Goal: Information Seeking & Learning: Find specific fact

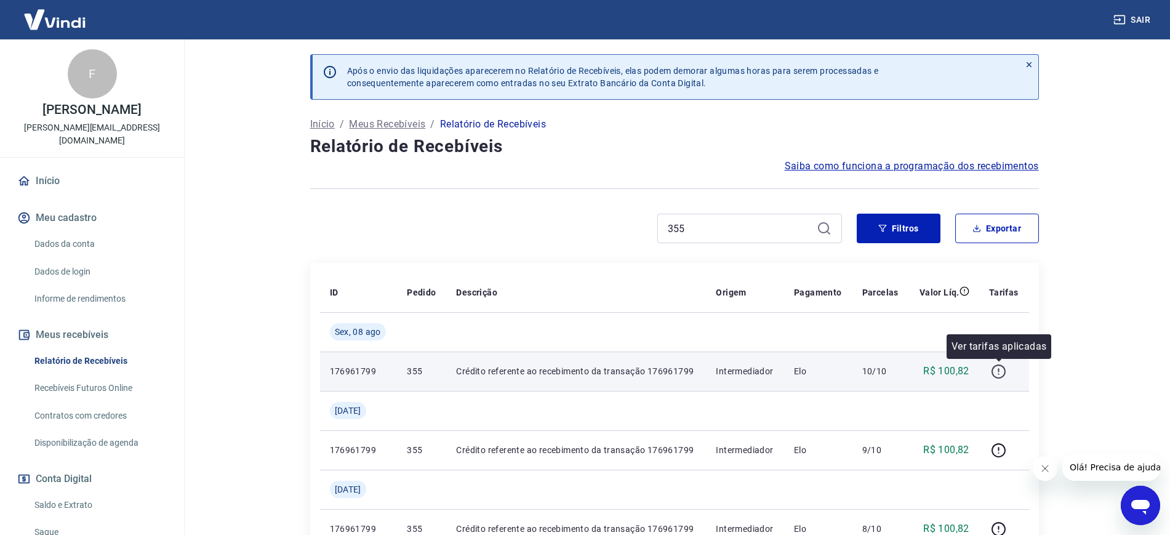
click at [997, 375] on icon "button" at bounding box center [998, 371] width 15 height 15
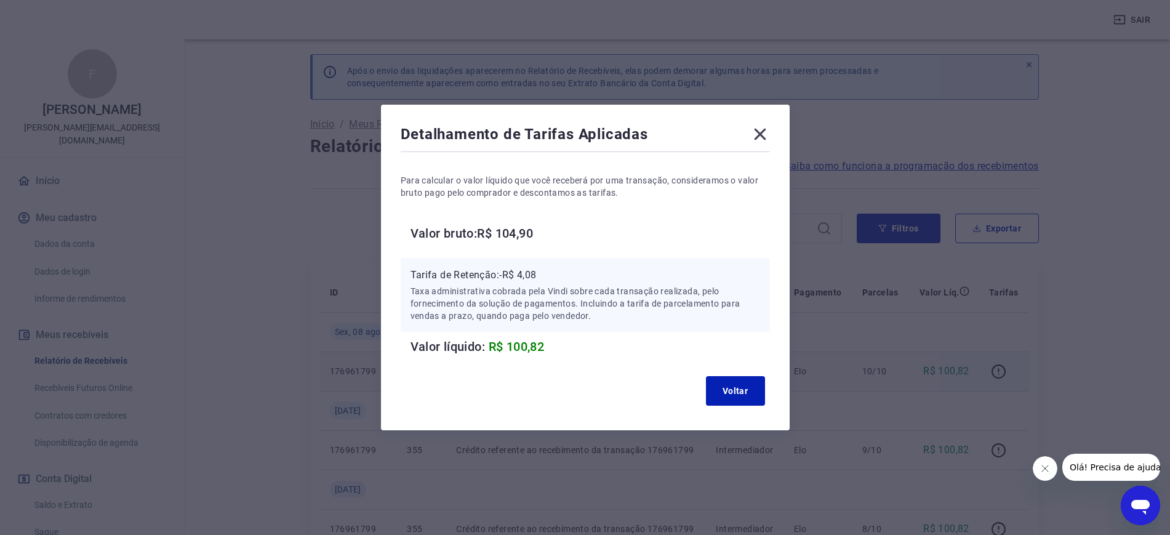
click at [764, 138] on icon at bounding box center [760, 134] width 20 height 20
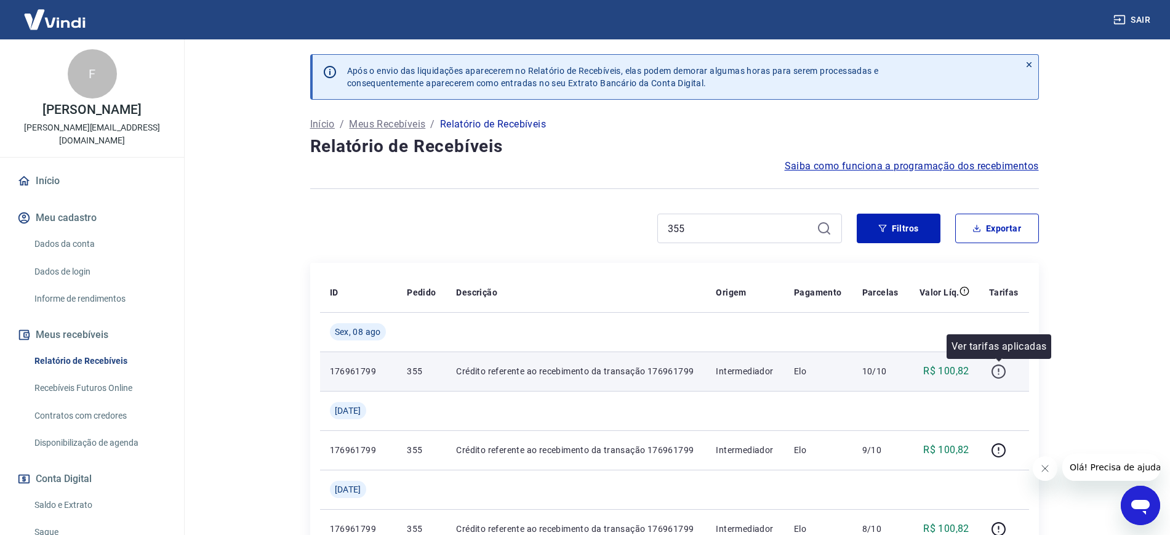
click at [997, 374] on icon "button" at bounding box center [998, 371] width 15 height 15
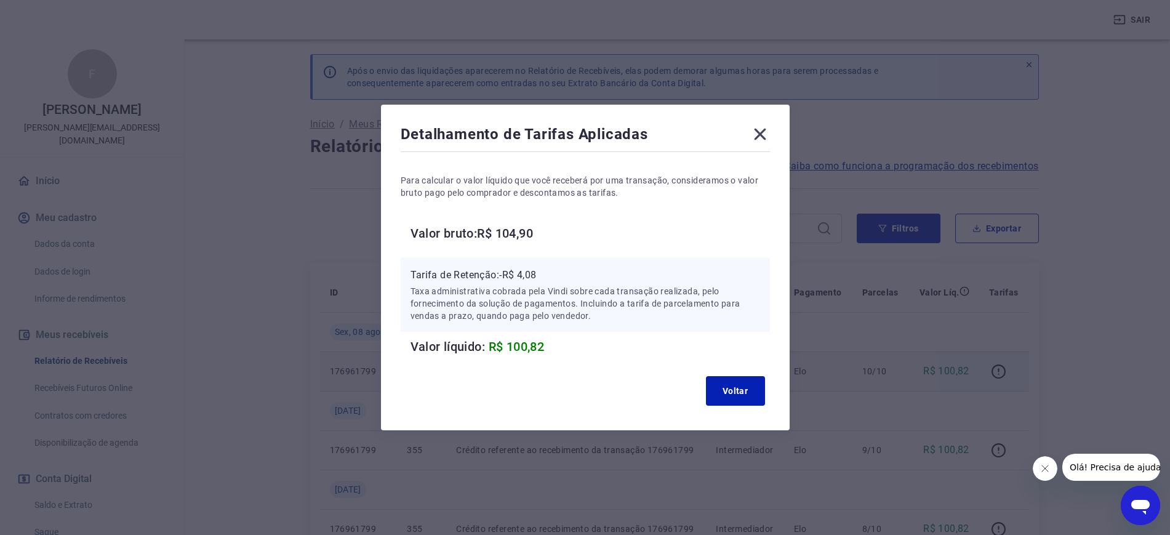
click at [767, 148] on div "Detalhamento de Tarifas Aplicadas" at bounding box center [585, 136] width 369 height 25
click at [764, 134] on icon at bounding box center [760, 134] width 20 height 20
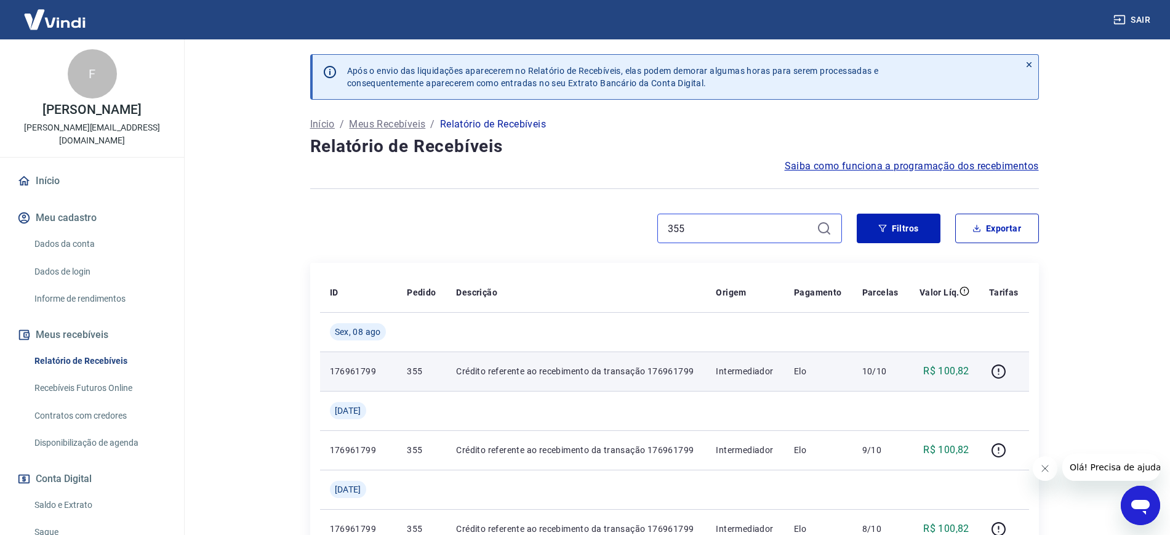
click at [703, 231] on input "355" at bounding box center [740, 228] width 144 height 18
type input "3"
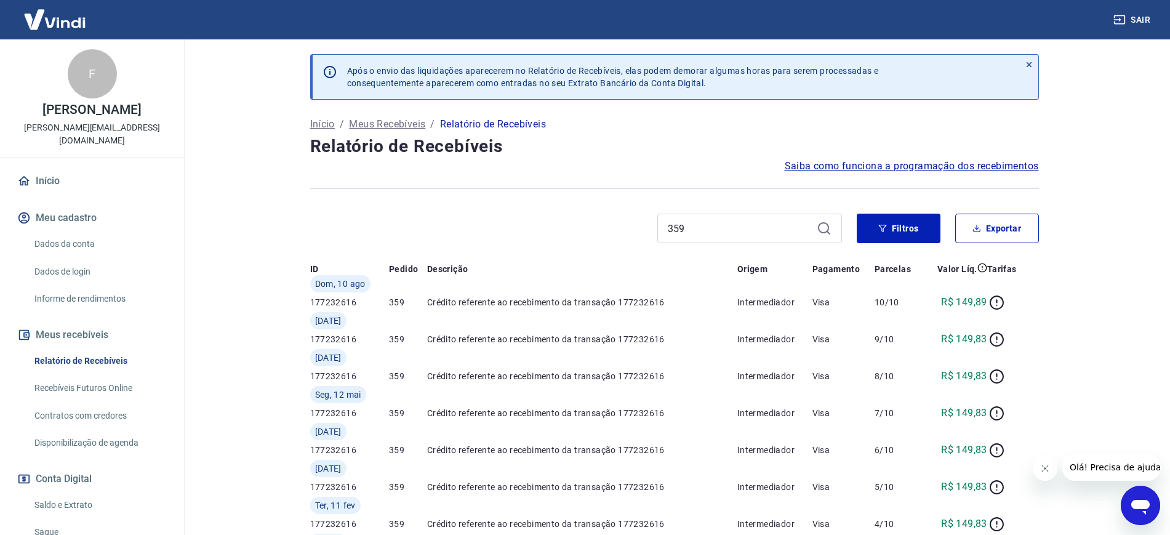
click at [836, 220] on div "359" at bounding box center [749, 229] width 185 height 30
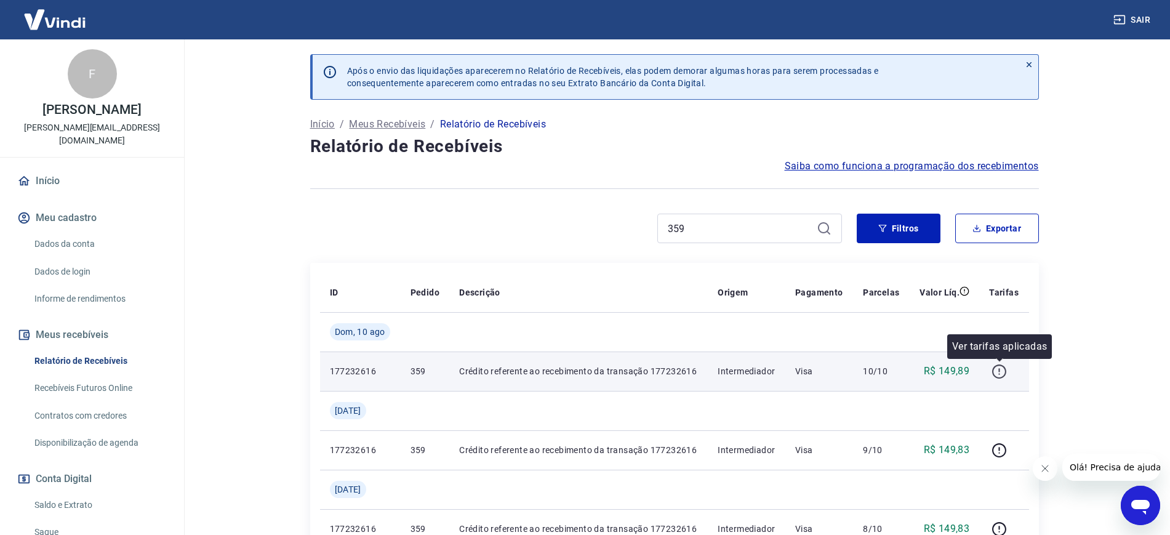
click at [999, 364] on icon "button" at bounding box center [999, 371] width 14 height 14
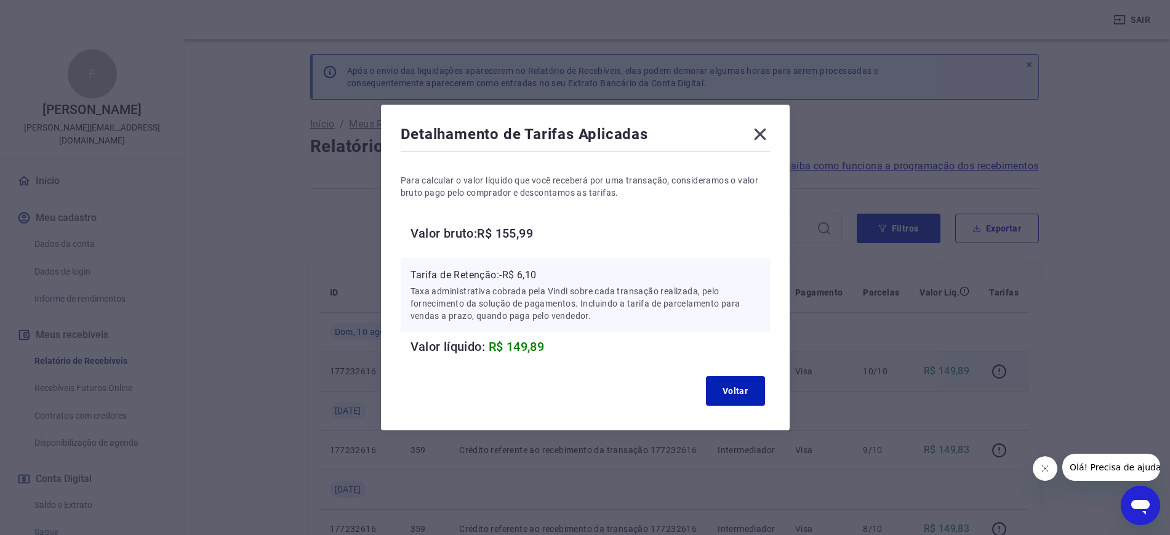
click at [765, 135] on icon at bounding box center [760, 135] width 12 height 12
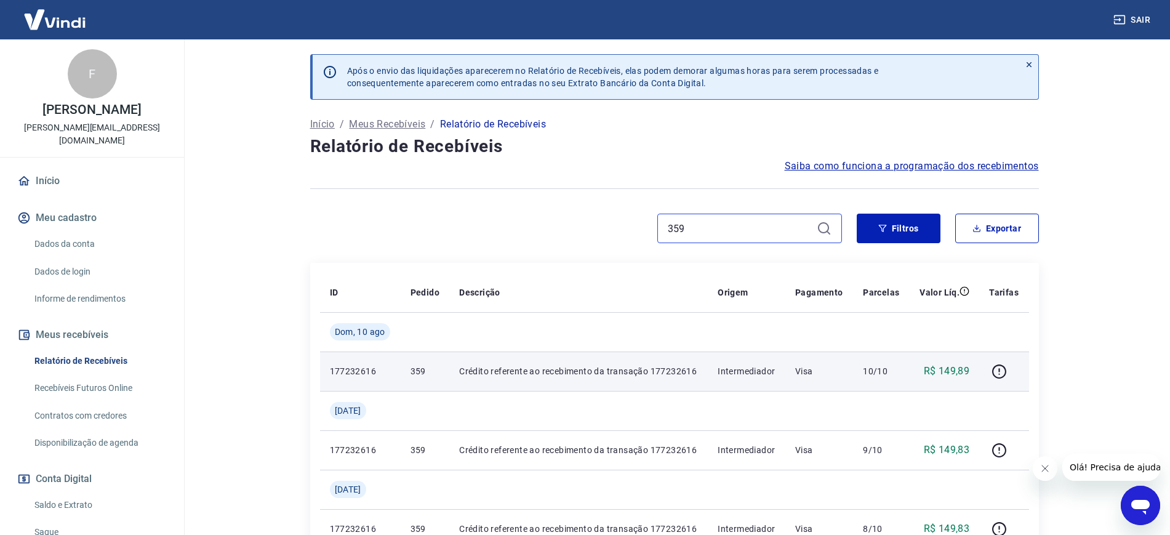
click at [705, 231] on input "359" at bounding box center [740, 228] width 144 height 18
type input "3"
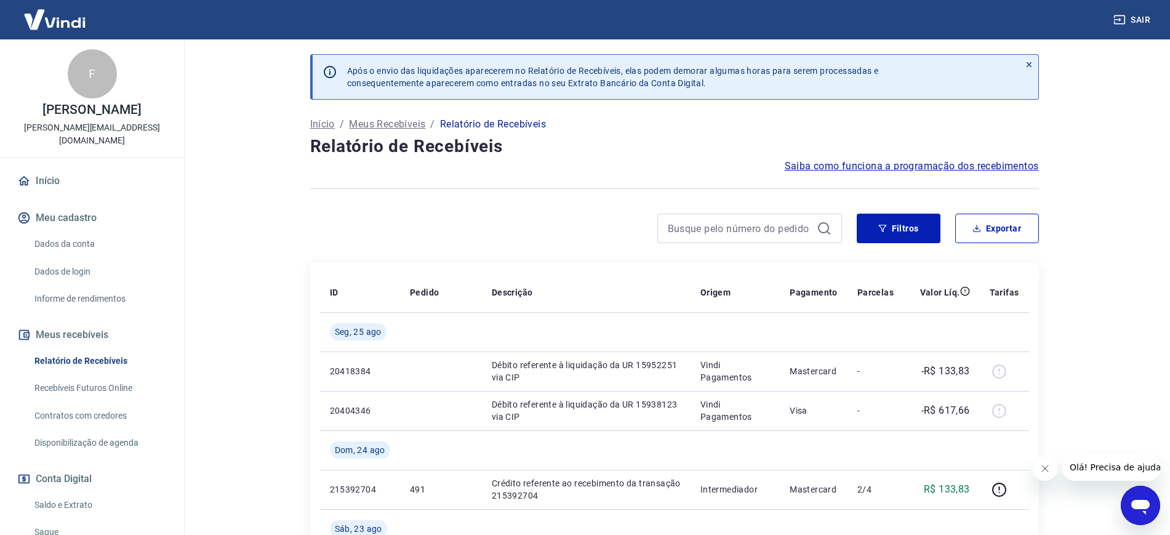
scroll to position [300, 0]
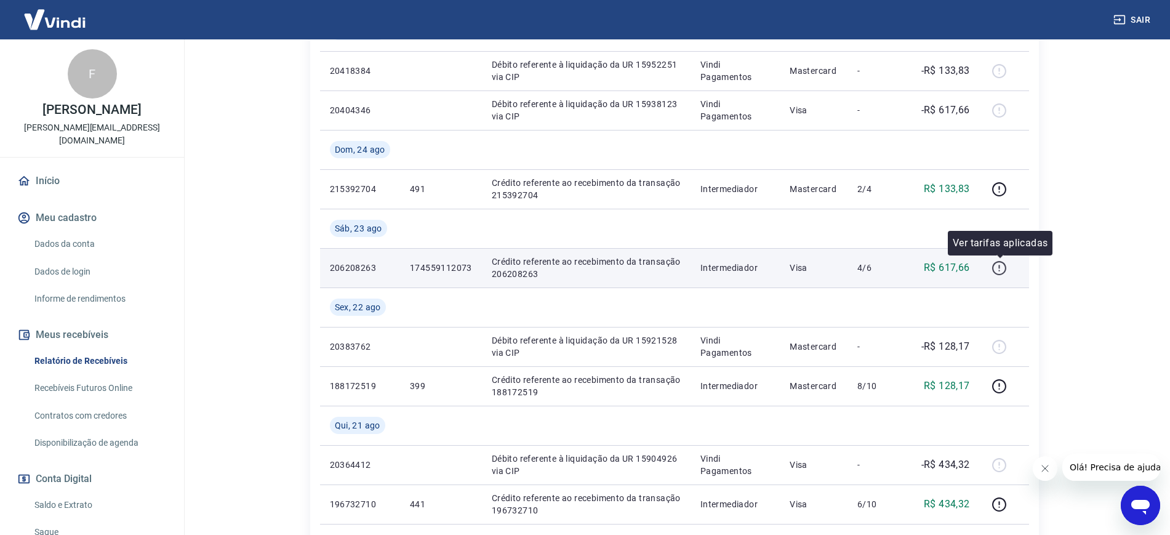
click at [1002, 264] on icon "button" at bounding box center [998, 267] width 15 height 15
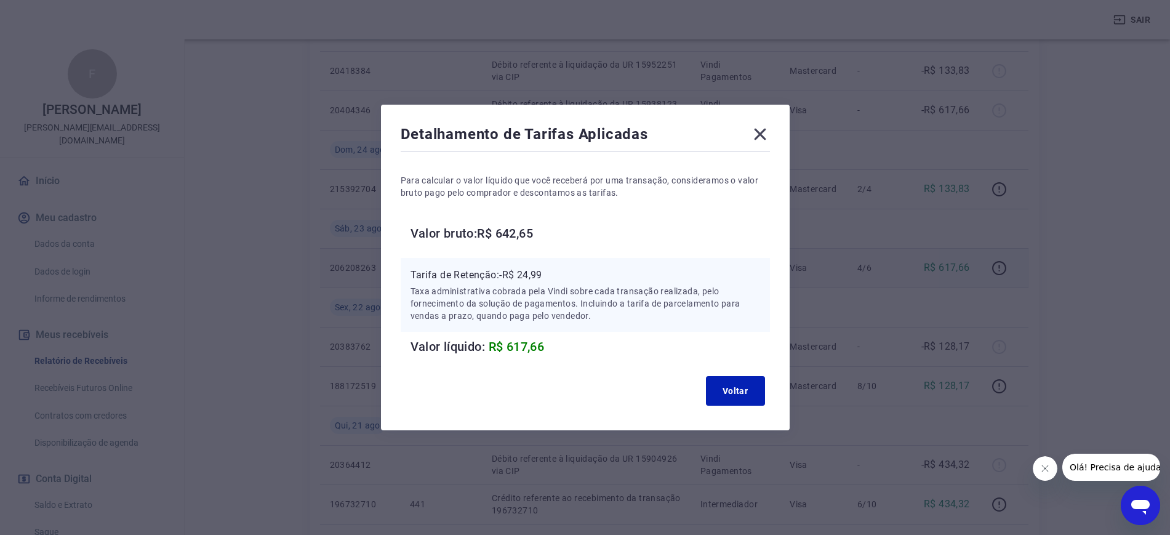
click at [758, 135] on icon at bounding box center [760, 134] width 20 height 20
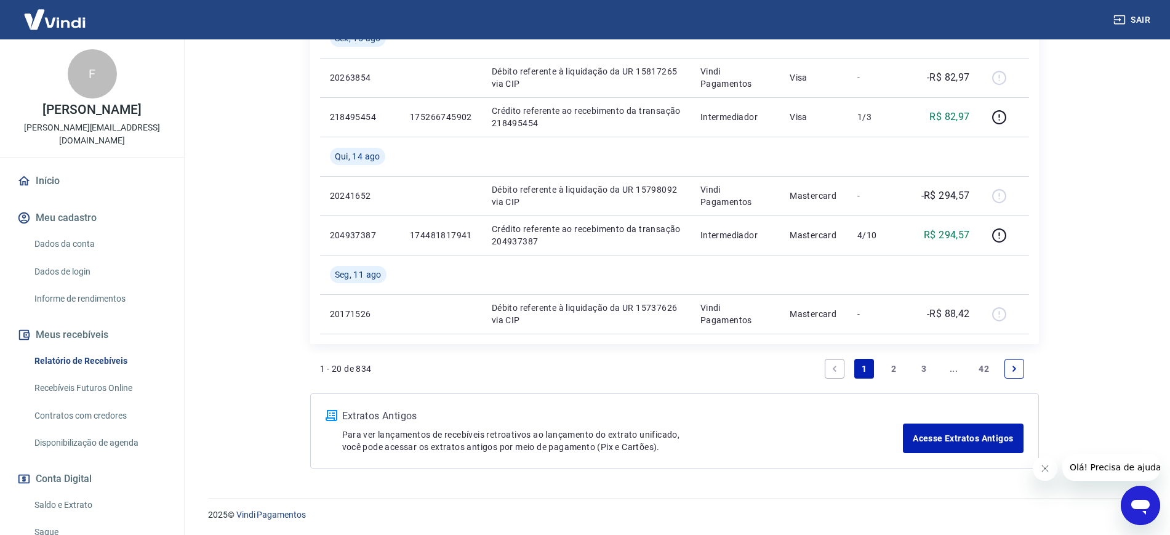
scroll to position [1201, 0]
click at [896, 367] on link "2" at bounding box center [894, 368] width 20 height 20
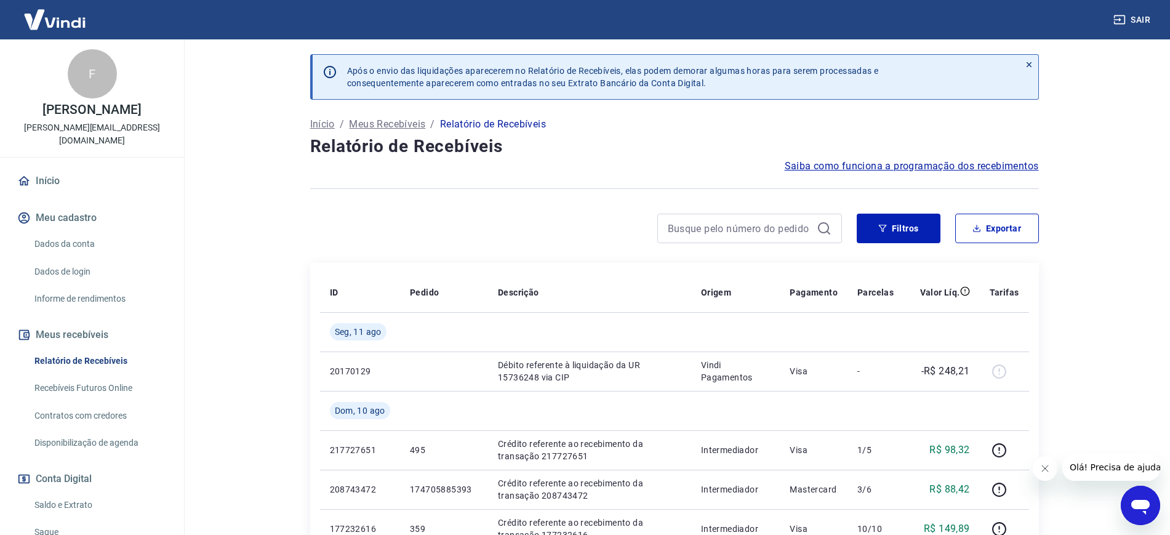
scroll to position [812, 0]
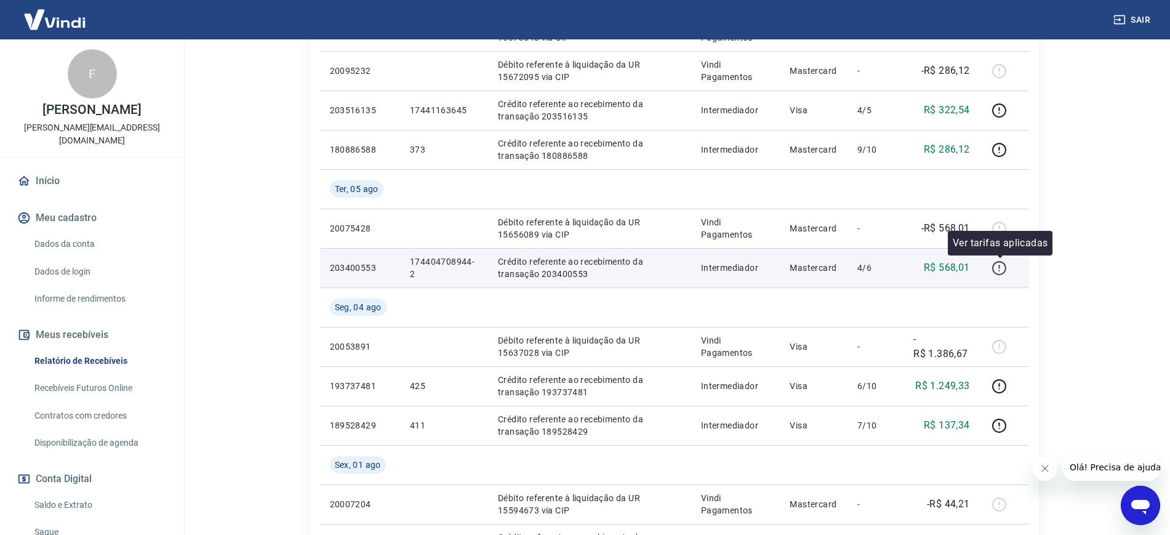
click at [1005, 269] on icon "button" at bounding box center [998, 267] width 15 height 15
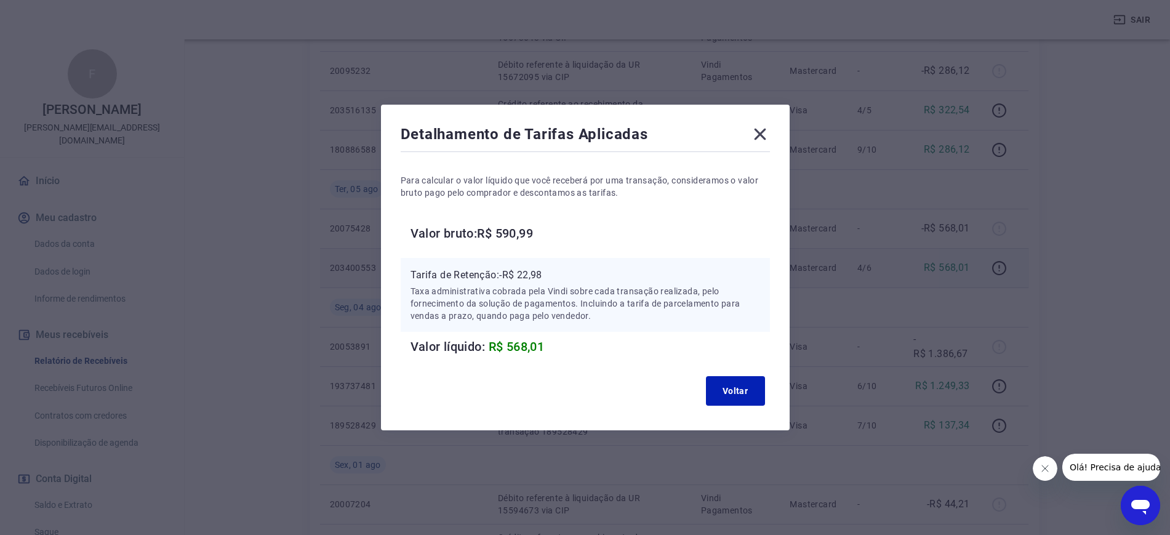
click at [502, 73] on div "Detalhamento de Tarifas Aplicadas Para calcular o valor líquido que você recebe…" at bounding box center [585, 267] width 1170 height 535
click at [768, 127] on icon at bounding box center [760, 134] width 20 height 20
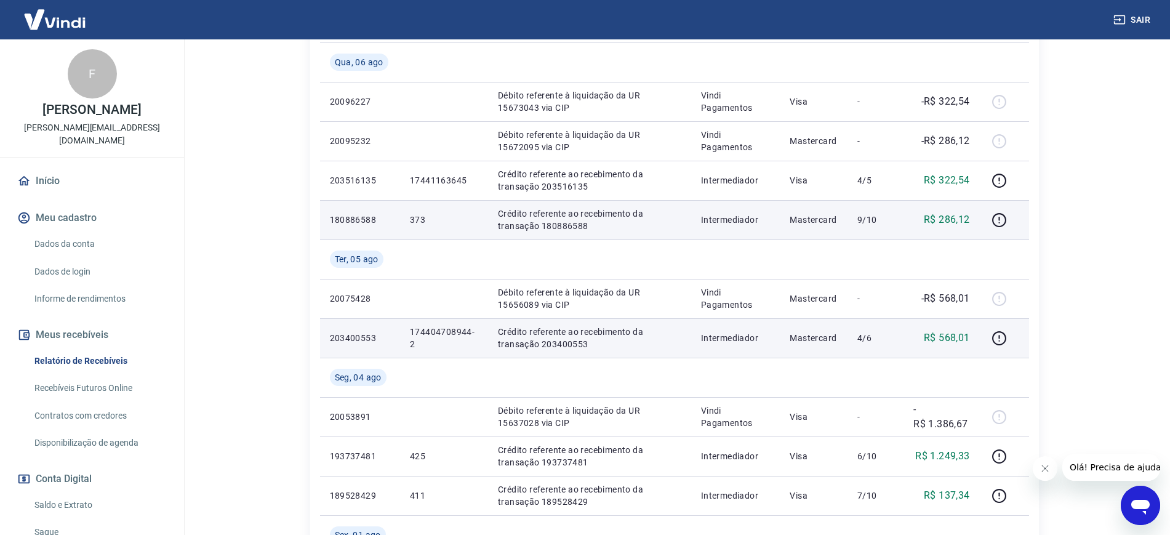
scroll to position [737, 0]
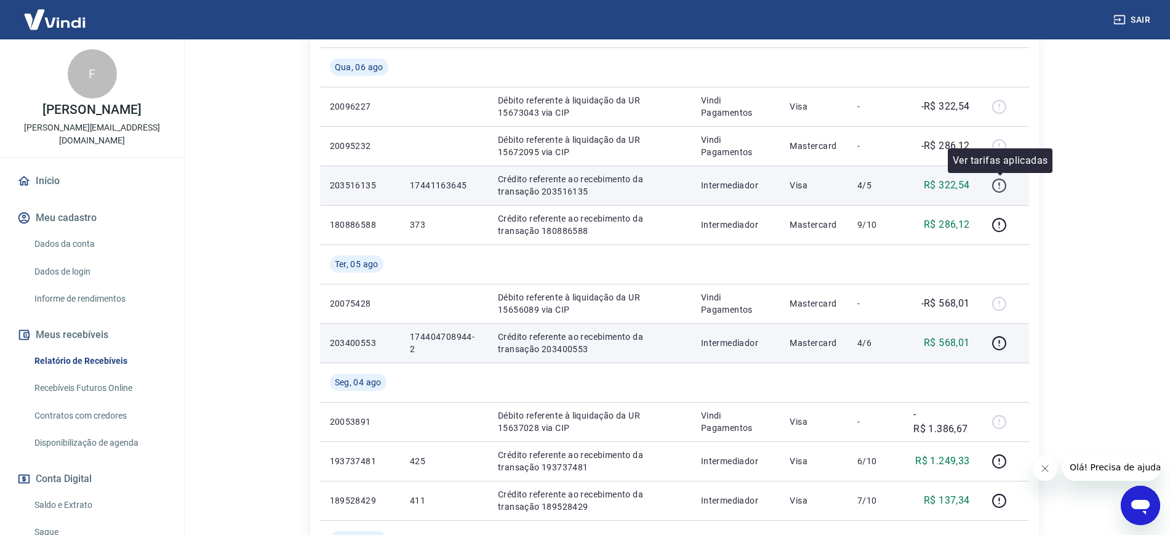
click at [1000, 184] on icon "button" at bounding box center [999, 184] width 1 height 4
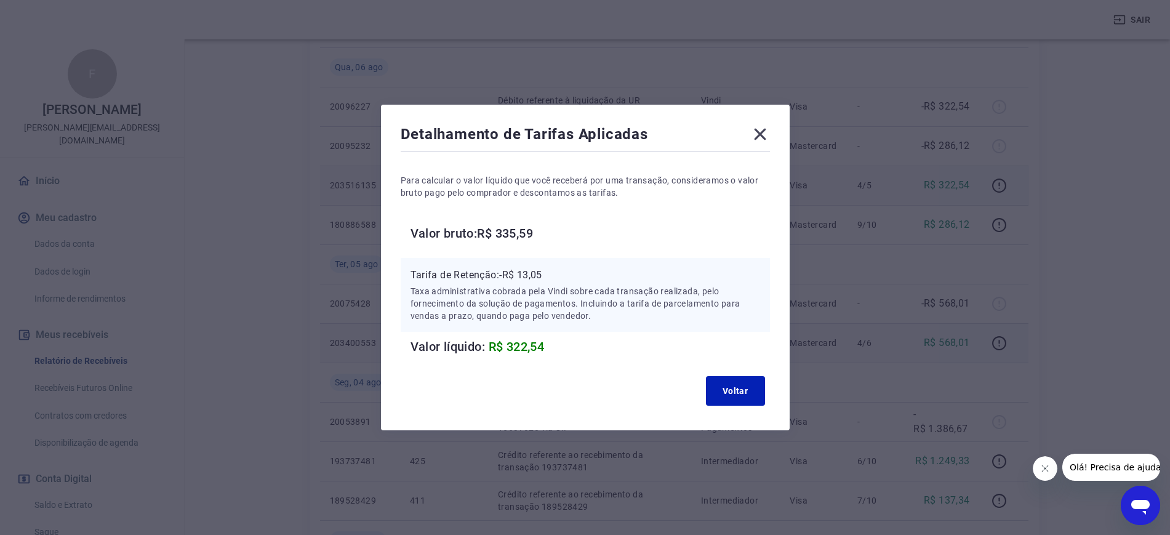
click at [765, 137] on icon at bounding box center [760, 135] width 12 height 12
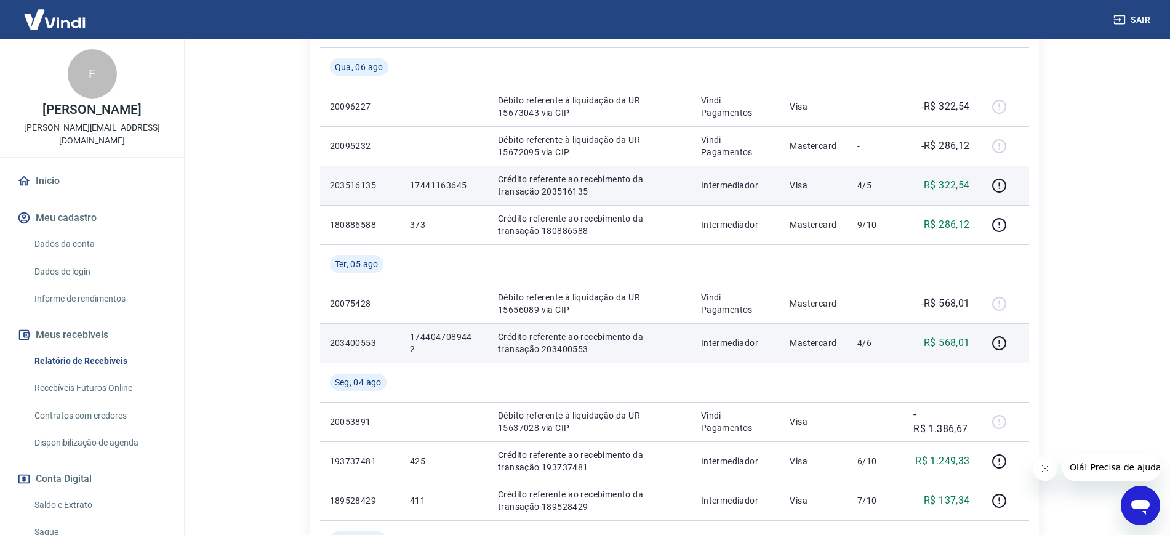
scroll to position [97, 0]
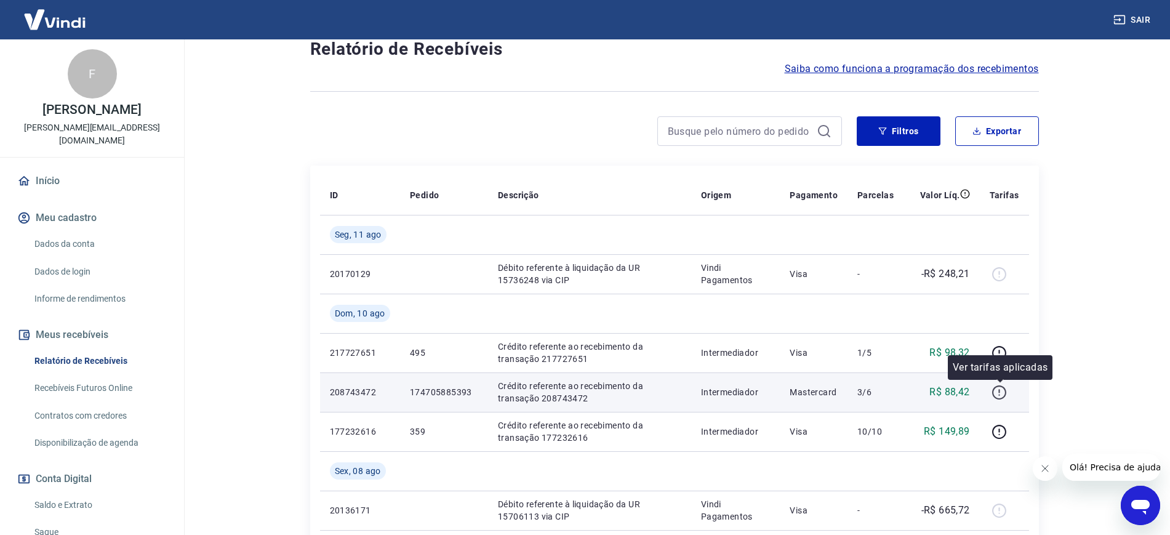
click at [1002, 398] on icon "button" at bounding box center [999, 392] width 14 height 14
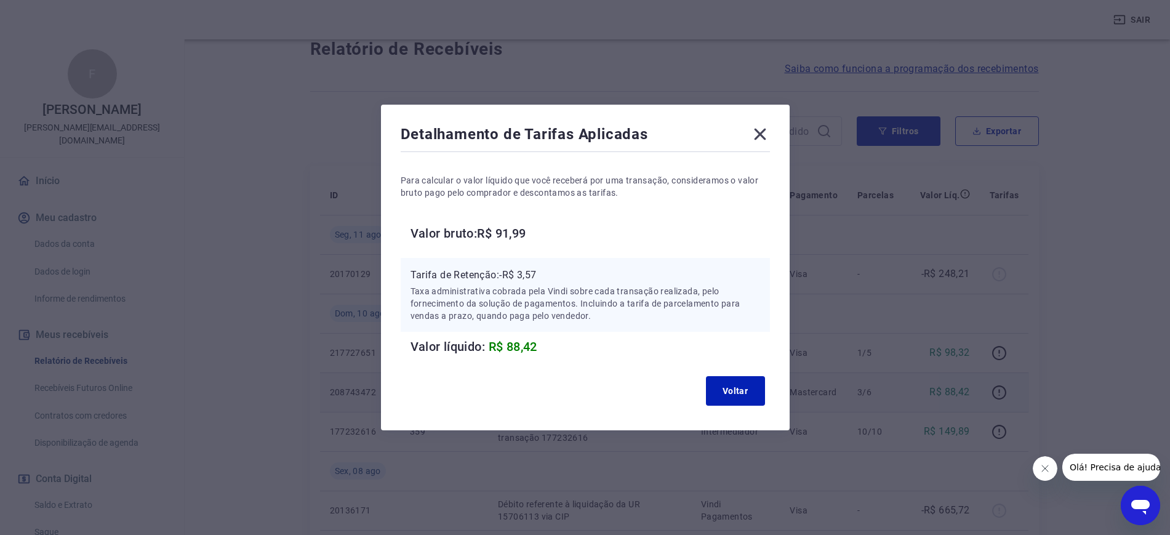
click at [764, 132] on icon at bounding box center [760, 135] width 12 height 12
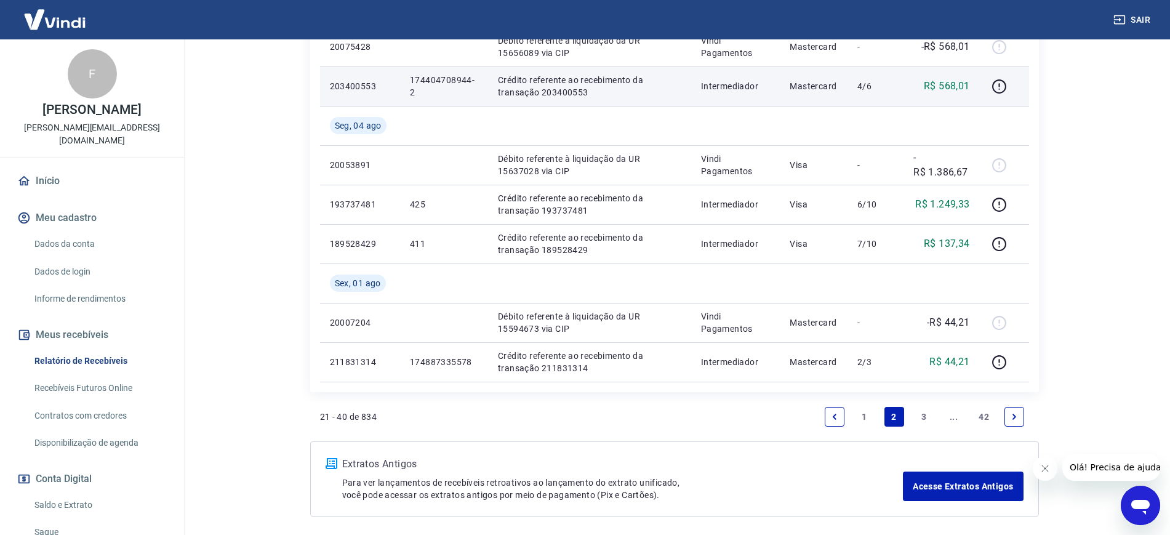
scroll to position [1043, 0]
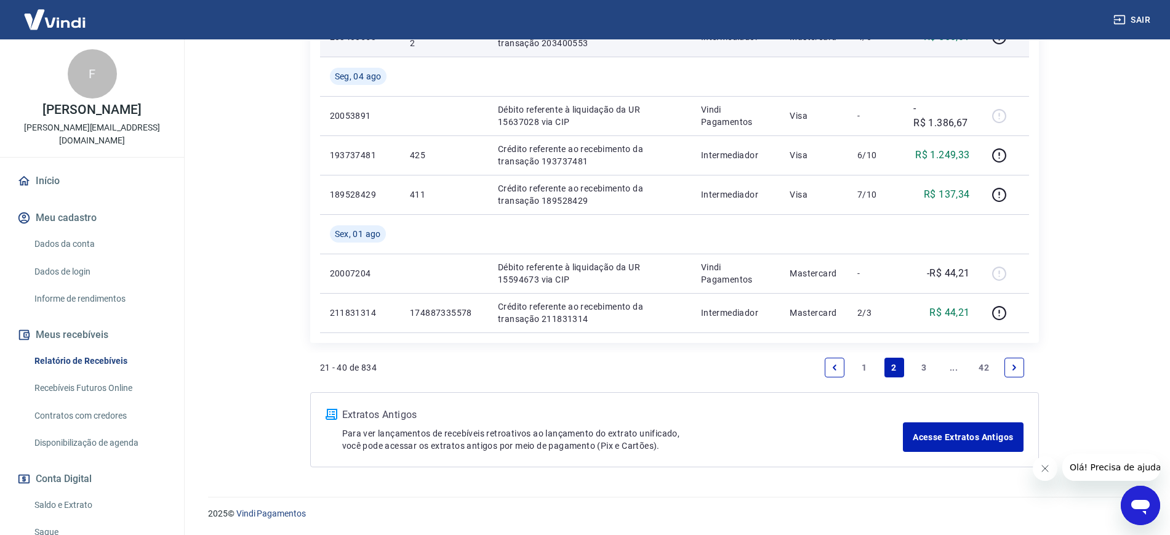
drag, startPoint x: 837, startPoint y: 356, endPoint x: 834, endPoint y: 361, distance: 6.3
click at [834, 361] on li "Pagination" at bounding box center [835, 368] width 30 height 30
click at [834, 361] on link "Previous page" at bounding box center [835, 368] width 20 height 20
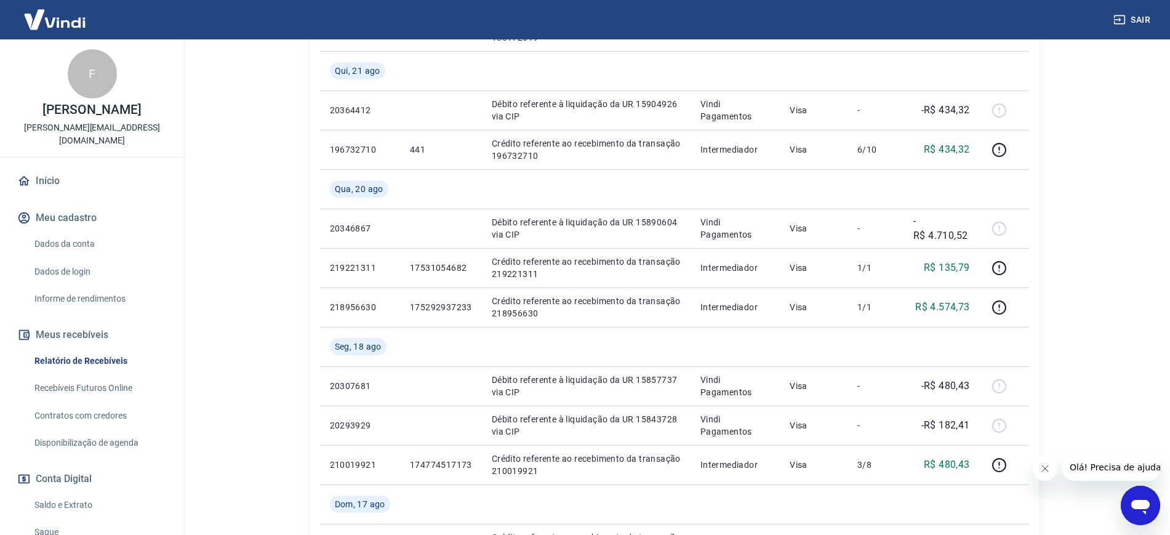
scroll to position [1049, 0]
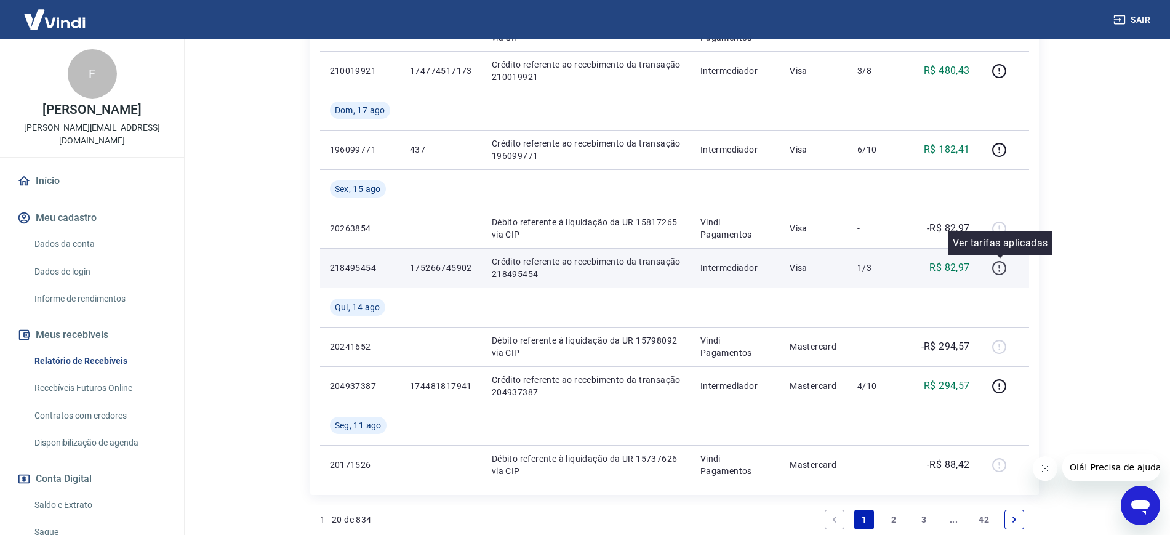
click at [994, 268] on icon "button" at bounding box center [999, 268] width 14 height 14
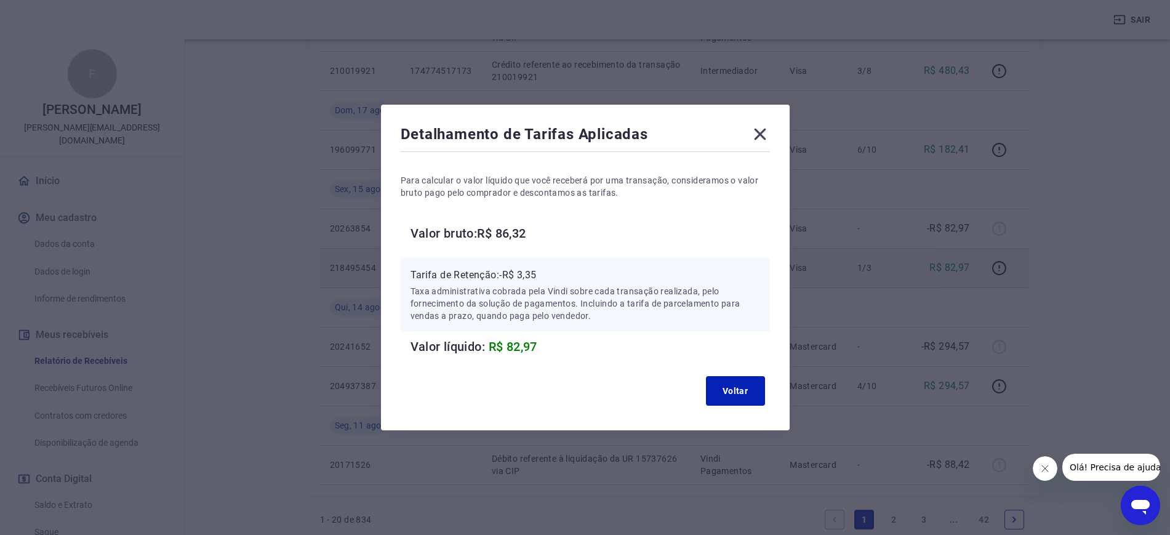
click at [759, 131] on icon at bounding box center [760, 134] width 20 height 20
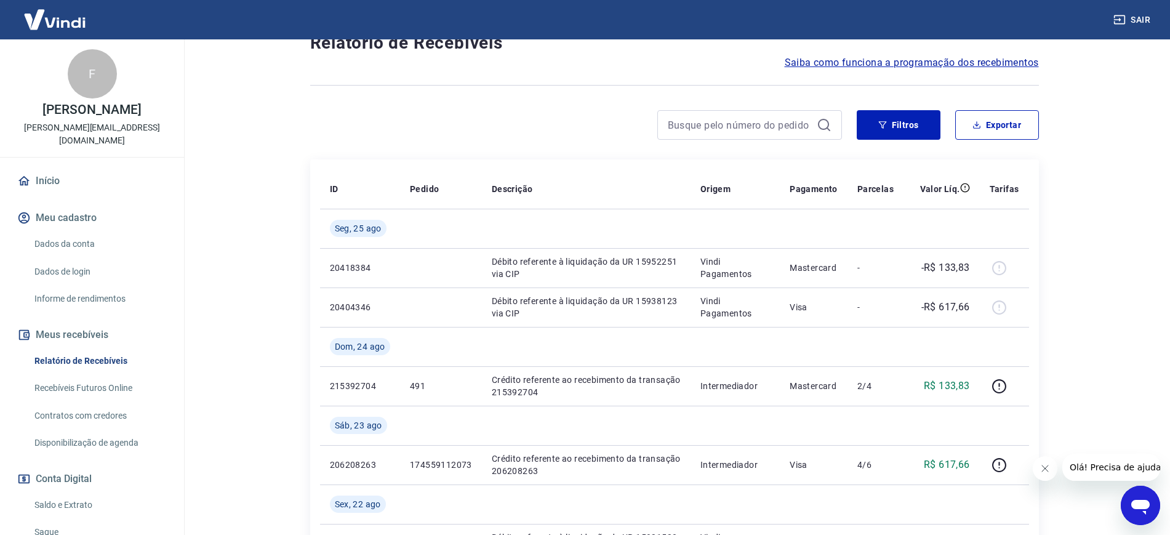
scroll to position [1167, 0]
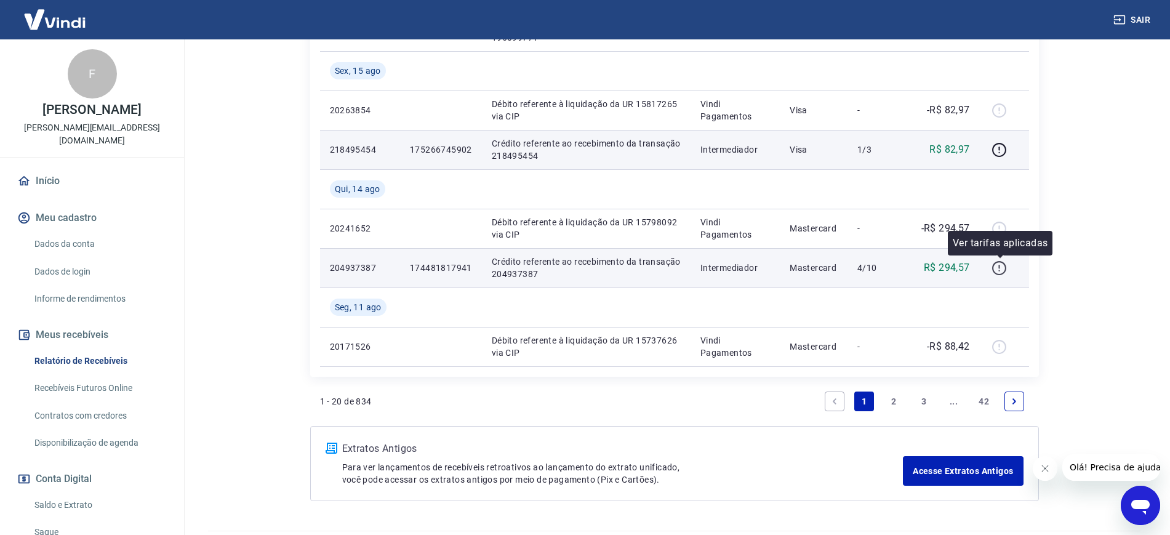
click at [996, 274] on icon "button" at bounding box center [998, 267] width 15 height 15
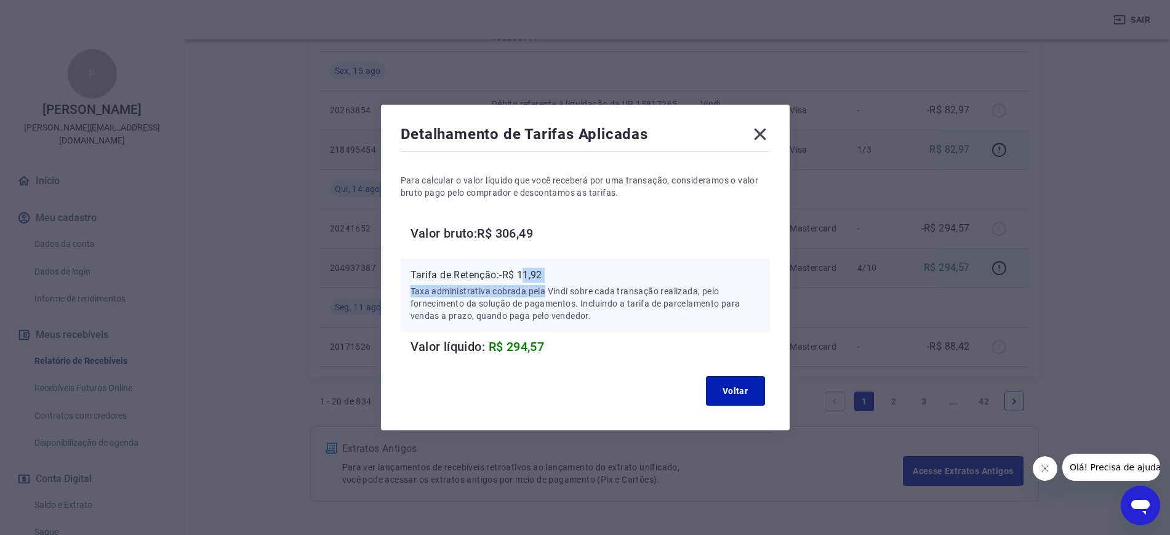
drag, startPoint x: 551, startPoint y: 282, endPoint x: 533, endPoint y: 278, distance: 19.1
click at [533, 278] on div "Tarifa de Retenção: -R$ 11,92 Taxa administrativa cobrada pela Vindi sobre cada…" at bounding box center [585, 295] width 350 height 54
click at [533, 278] on p "Tarifa de Retenção: -R$ 11,92" at bounding box center [585, 275] width 350 height 15
click at [530, 275] on p "Tarifa de Retenção: -R$ 11,92" at bounding box center [585, 275] width 350 height 15
drag, startPoint x: 546, startPoint y: 275, endPoint x: 519, endPoint y: 267, distance: 28.8
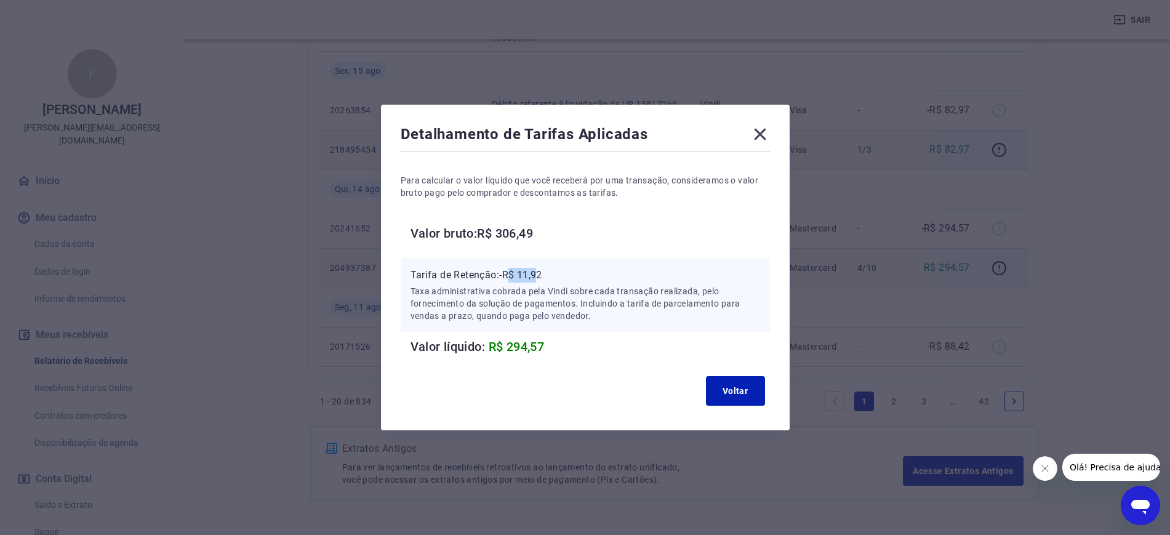
click at [519, 268] on p "Tarifa de Retenção: -R$ 11,92" at bounding box center [585, 275] width 350 height 15
copy p "$ 11,9"
click at [576, 264] on div "Tarifa de Retenção: -R$ 11,92 Taxa administrativa cobrada pela Vindi sobre cada…" at bounding box center [585, 295] width 369 height 74
click at [761, 135] on icon at bounding box center [760, 134] width 20 height 20
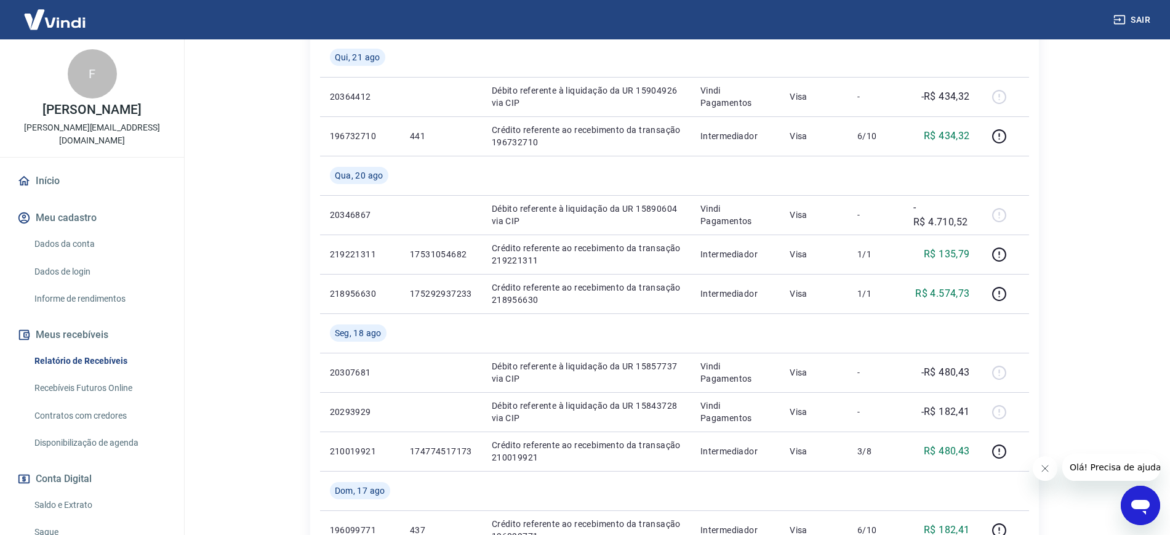
scroll to position [668, 0]
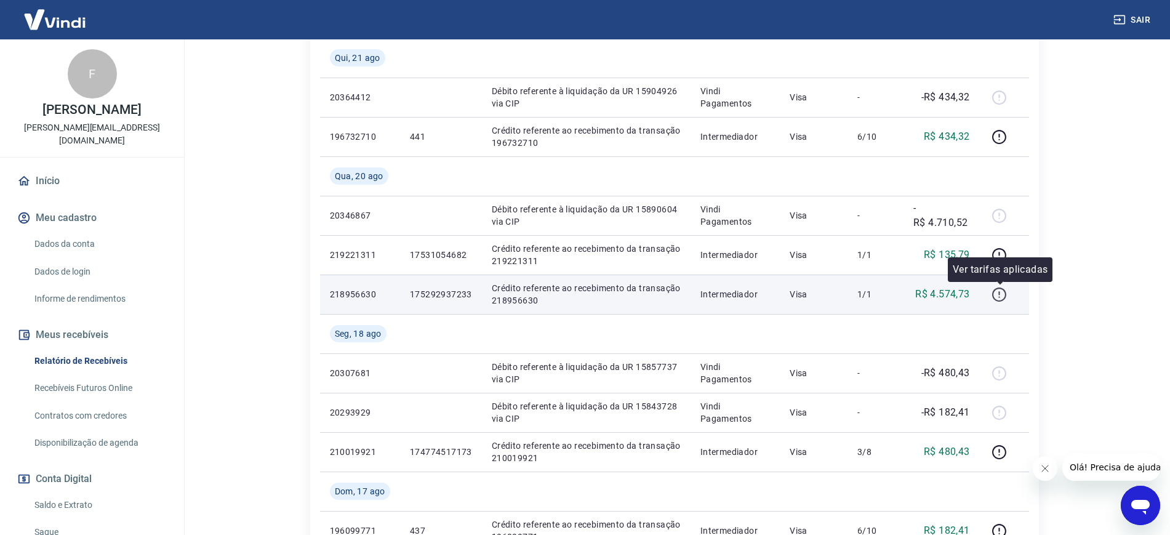
click at [1001, 303] on button "button" at bounding box center [999, 294] width 20 height 20
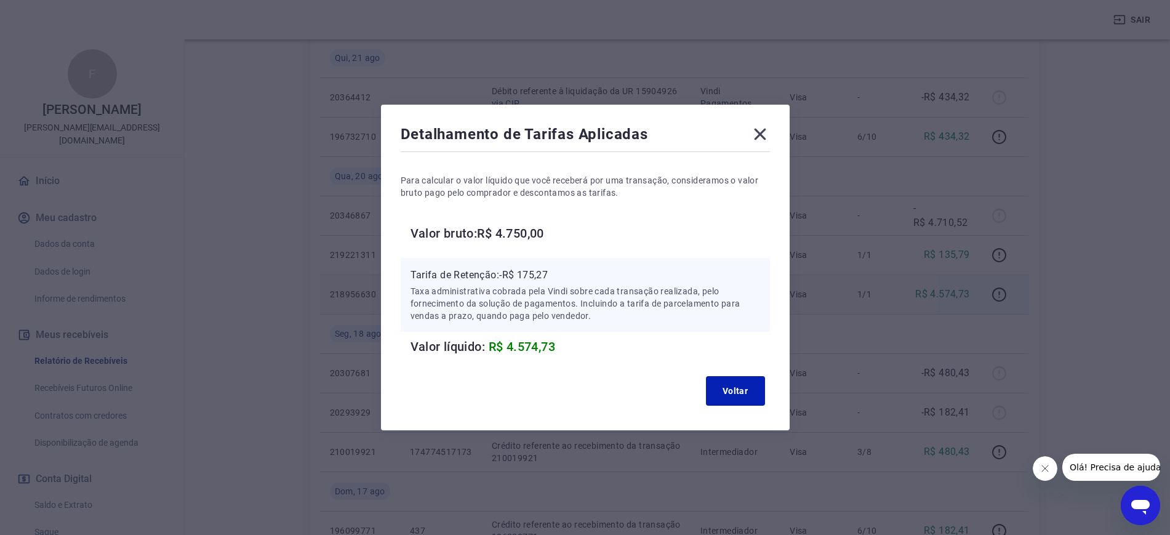
click at [765, 132] on icon at bounding box center [760, 135] width 12 height 12
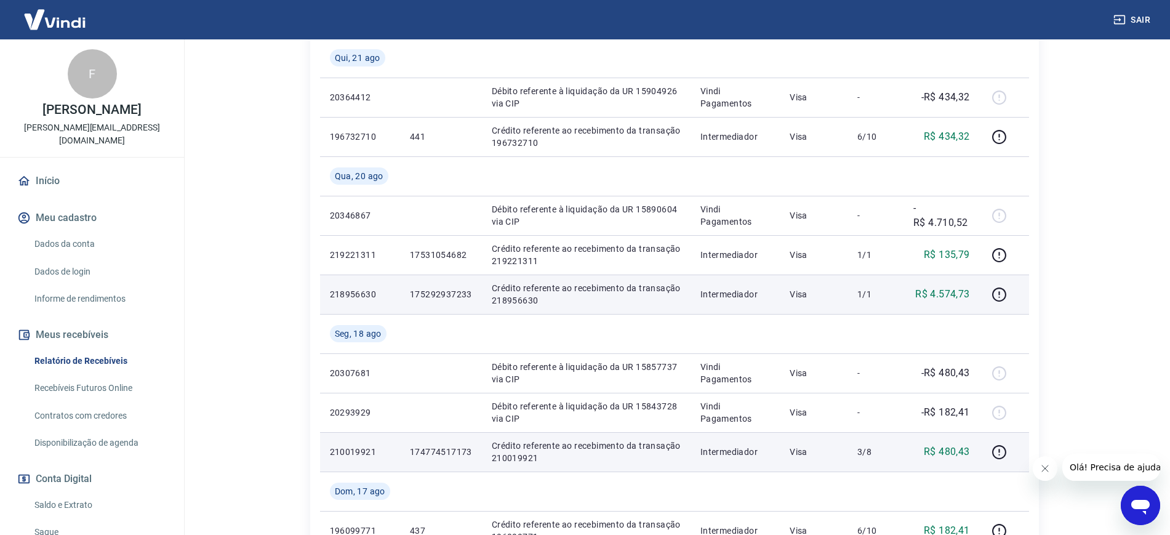
click at [988, 455] on td at bounding box center [1004, 451] width 49 height 39
click at [1000, 452] on icon "button" at bounding box center [998, 451] width 15 height 15
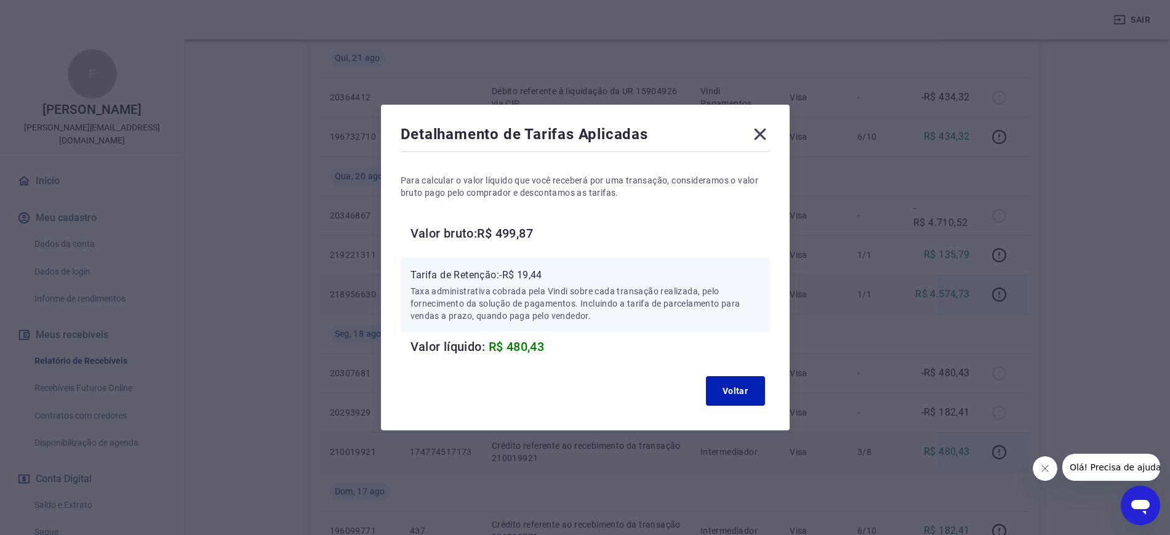
click at [770, 131] on icon at bounding box center [760, 134] width 20 height 20
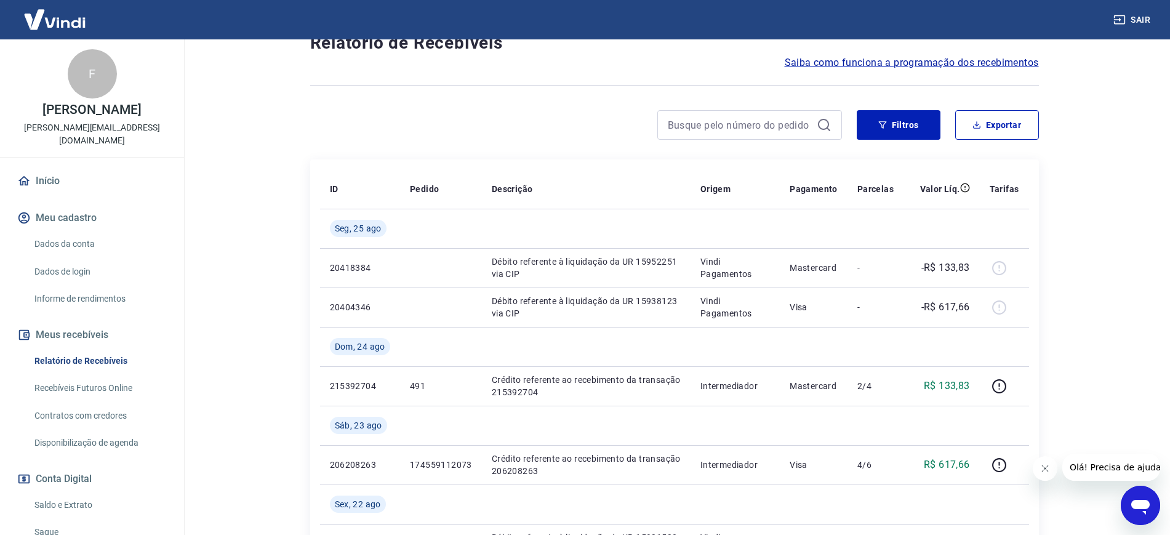
scroll to position [655, 0]
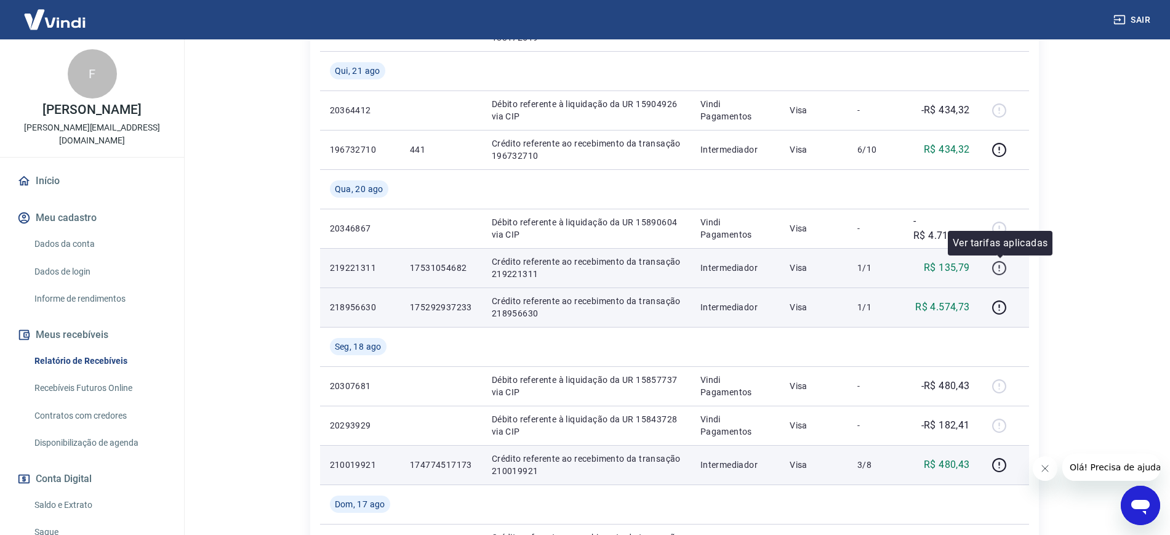
click at [1002, 267] on icon "button" at bounding box center [998, 267] width 15 height 15
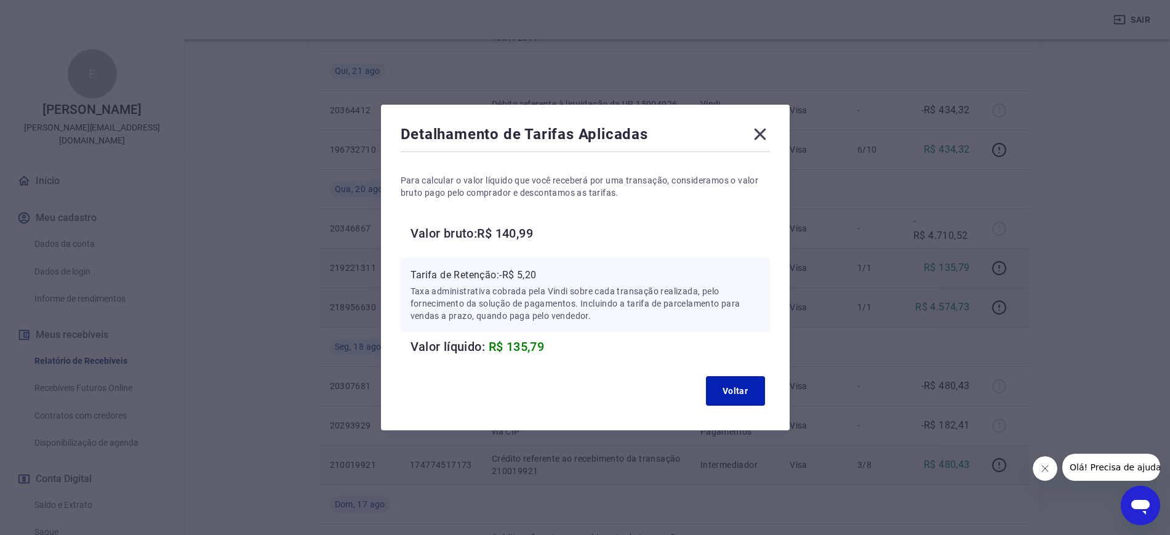
click at [765, 137] on icon at bounding box center [760, 135] width 12 height 12
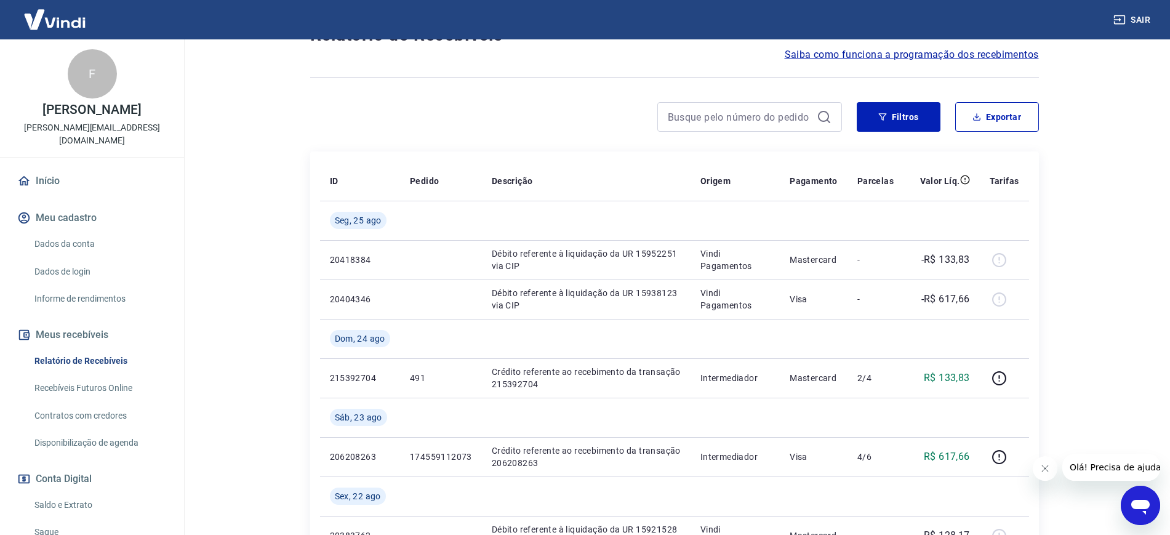
scroll to position [0, 0]
